Goal: Navigation & Orientation: Find specific page/section

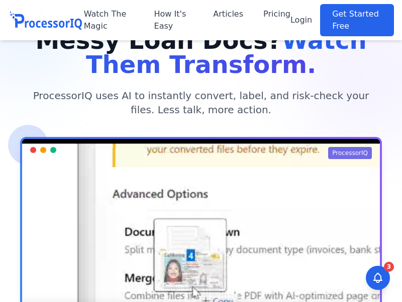
scroll to position [601, 0]
